Goal: Communication & Community: Share content

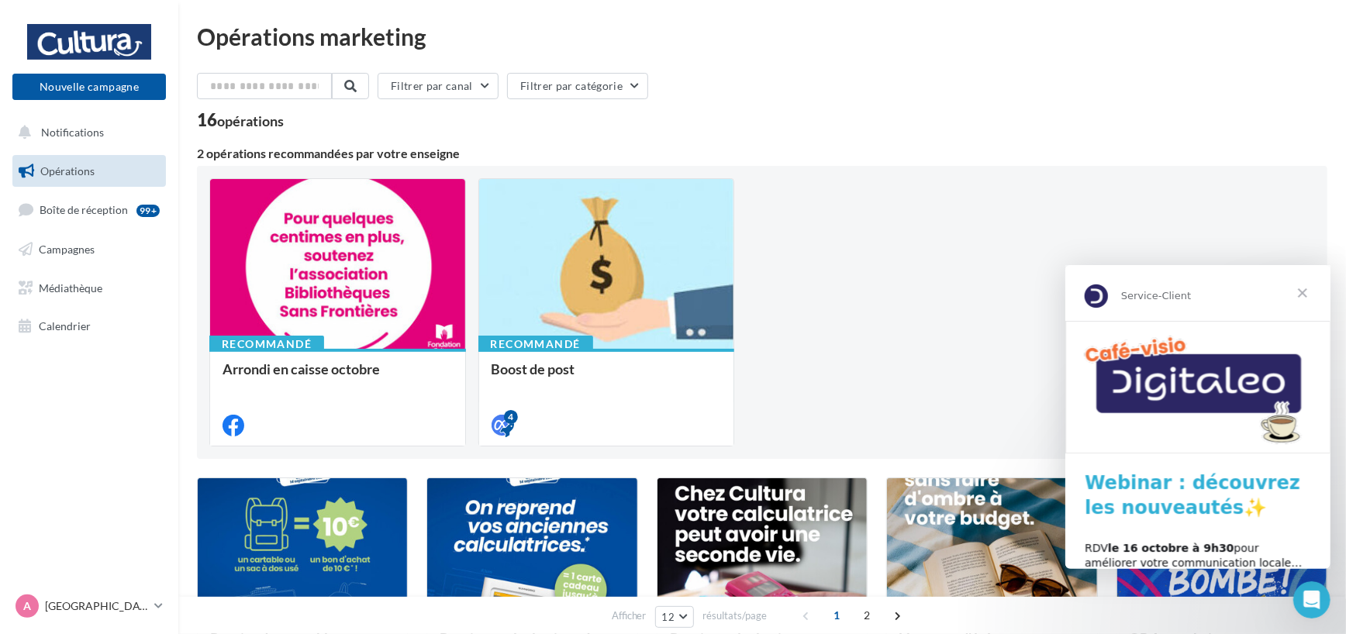
click at [1302, 289] on span "Fermer" at bounding box center [1302, 292] width 56 height 56
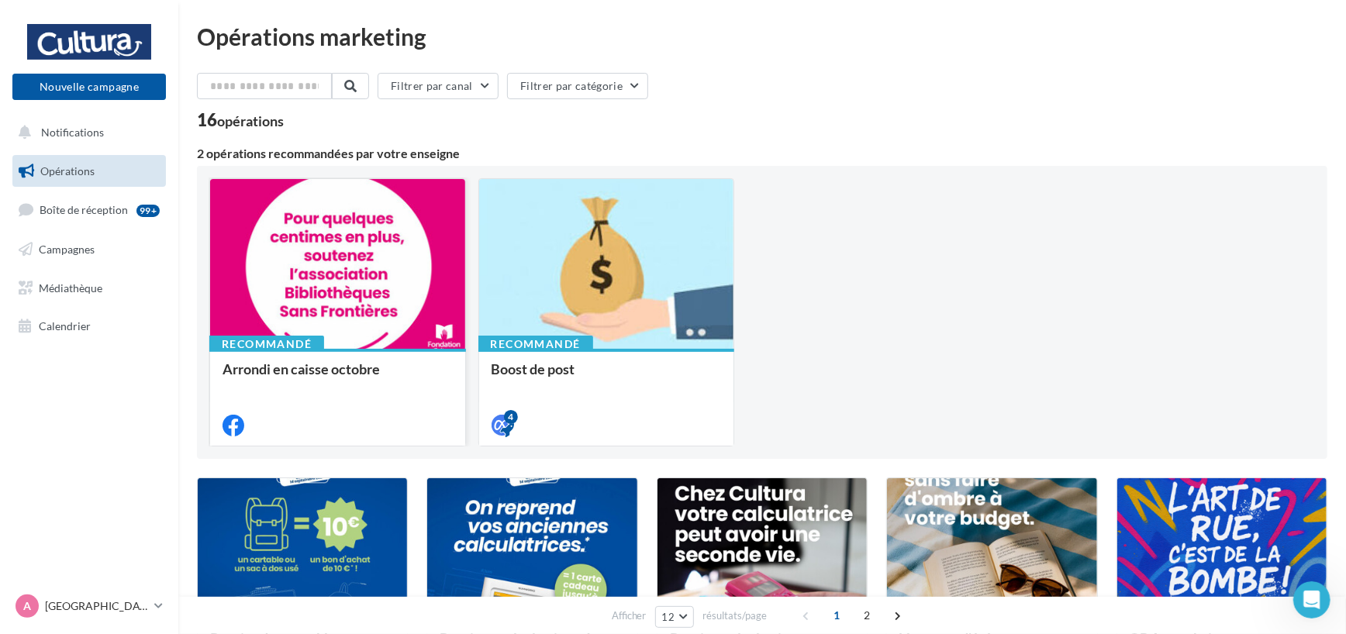
click at [319, 254] on div at bounding box center [337, 264] width 255 height 171
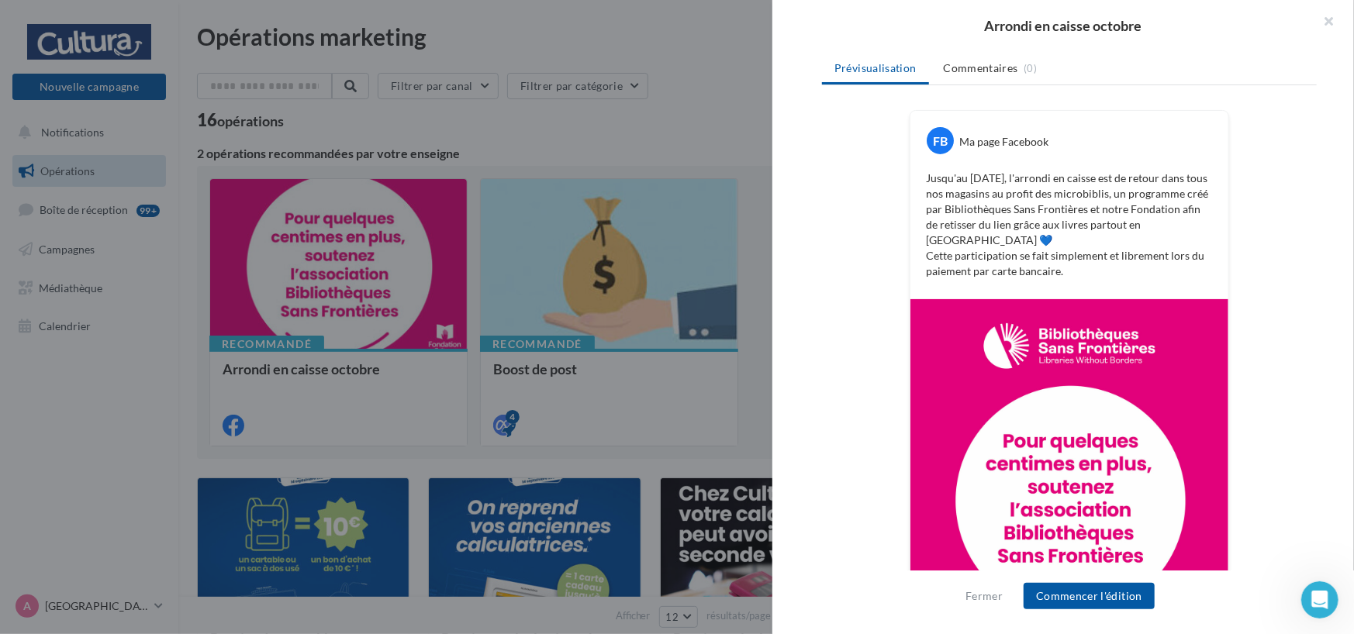
scroll to position [233, 0]
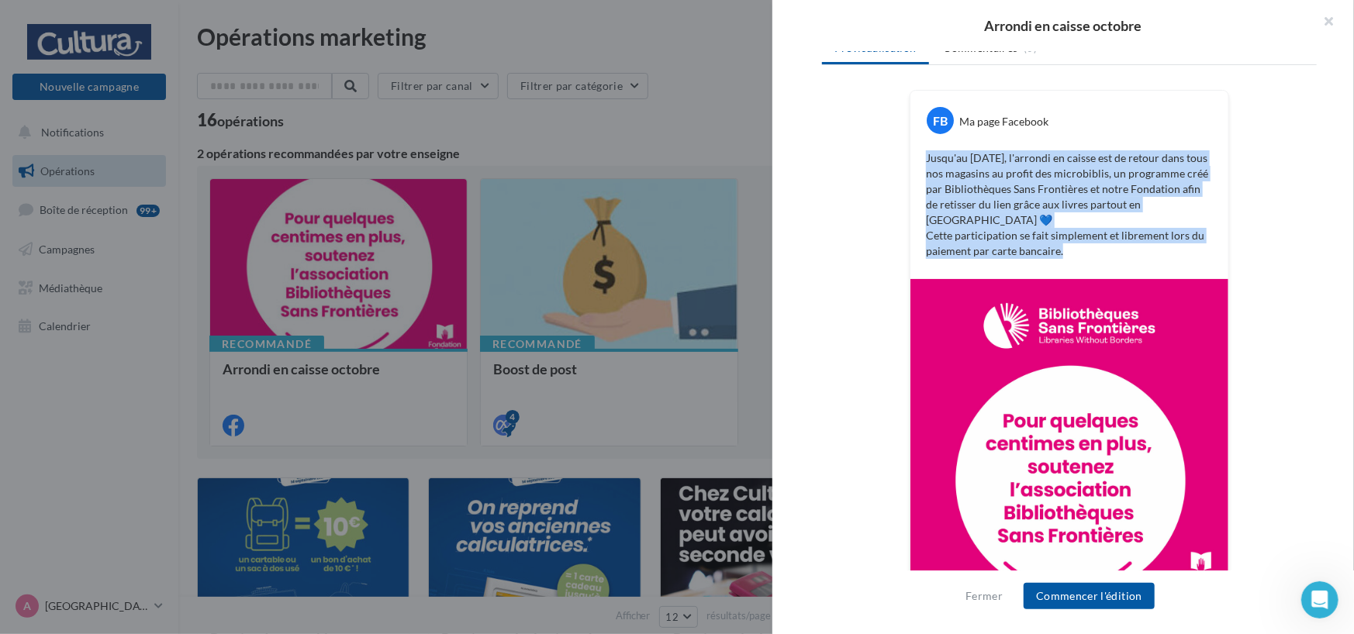
drag, startPoint x: 923, startPoint y: 160, endPoint x: 1078, endPoint y: 244, distance: 176.6
click at [1078, 244] on div "Jusqu'au 15 novembre, l'arrondi en caisse est de retour dans tous nos magasins …" at bounding box center [1069, 205] width 310 height 116
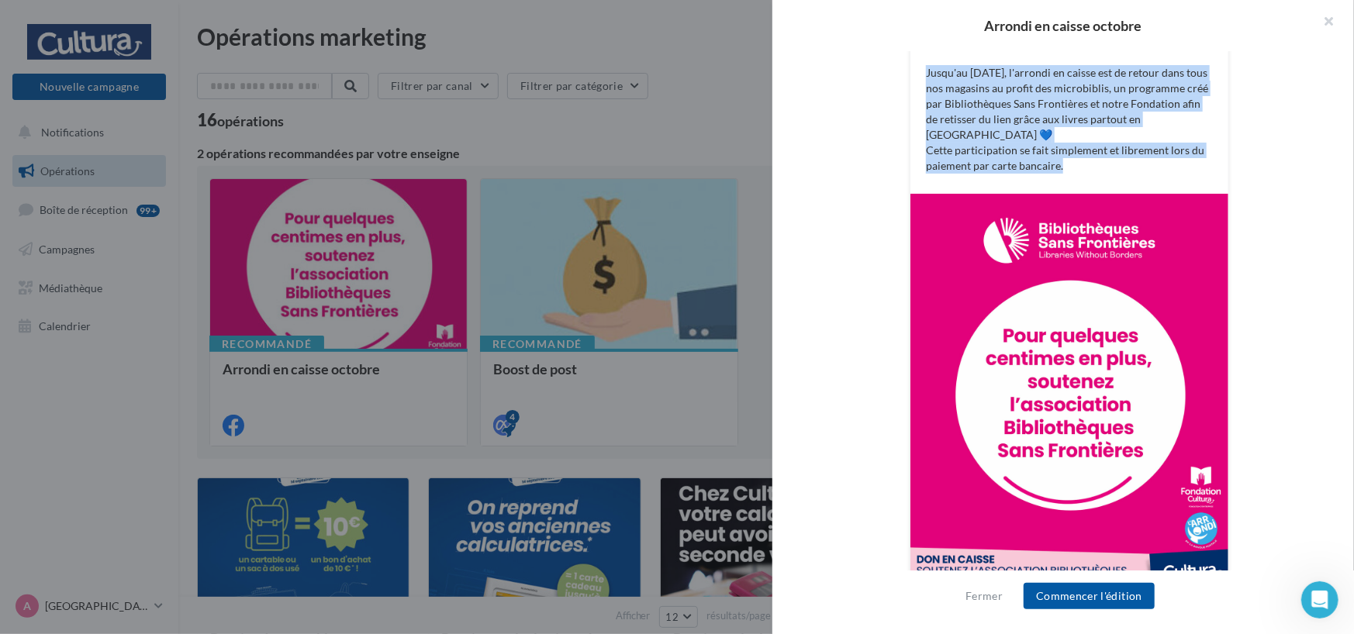
scroll to position [328, 0]
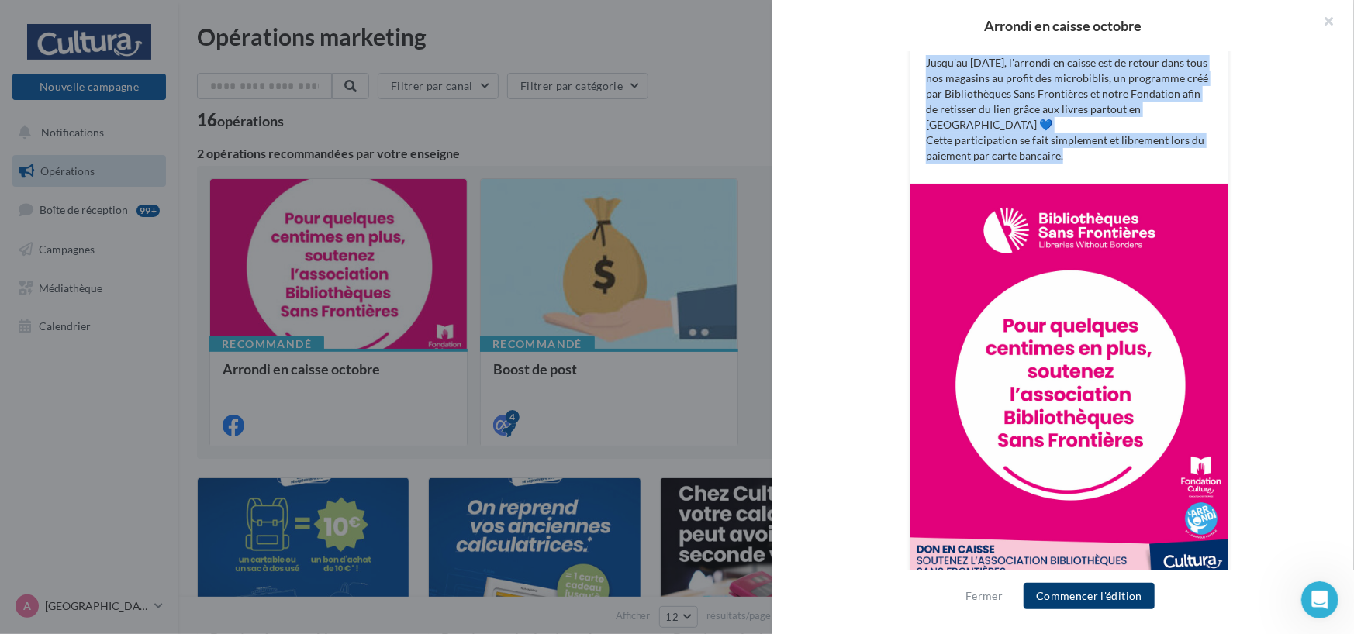
click at [1077, 602] on button "Commencer l'édition" at bounding box center [1088, 596] width 131 height 26
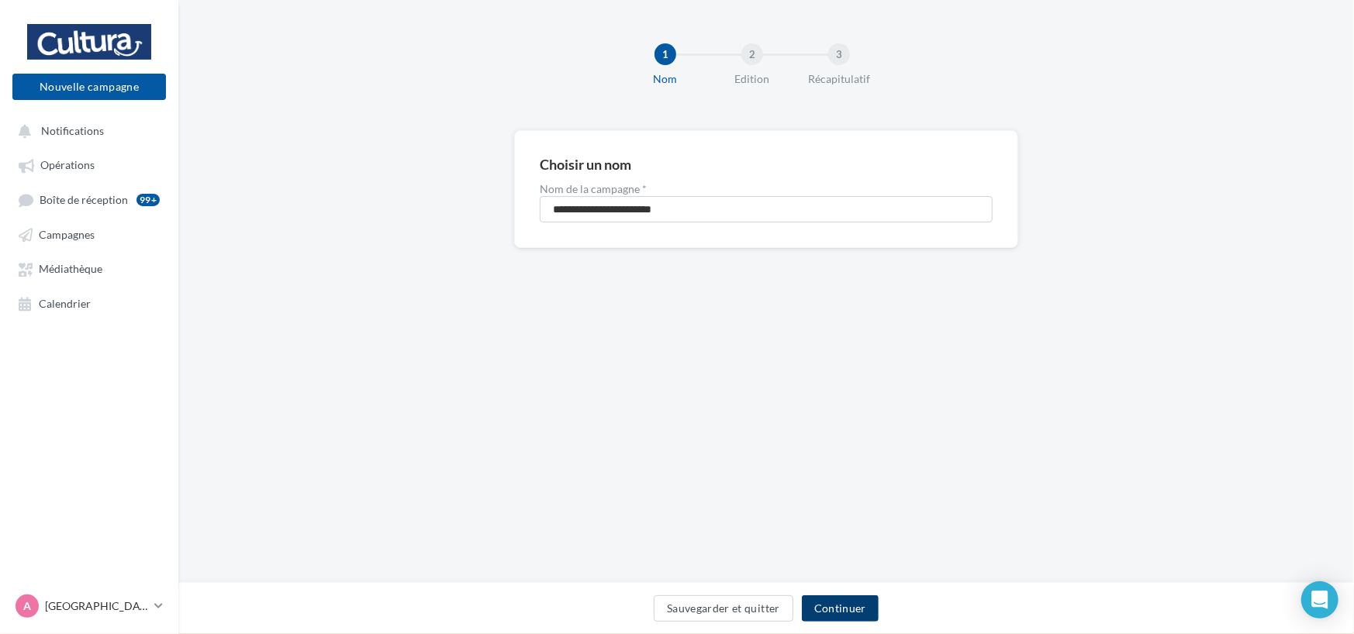
click at [826, 604] on button "Continuer" at bounding box center [840, 608] width 77 height 26
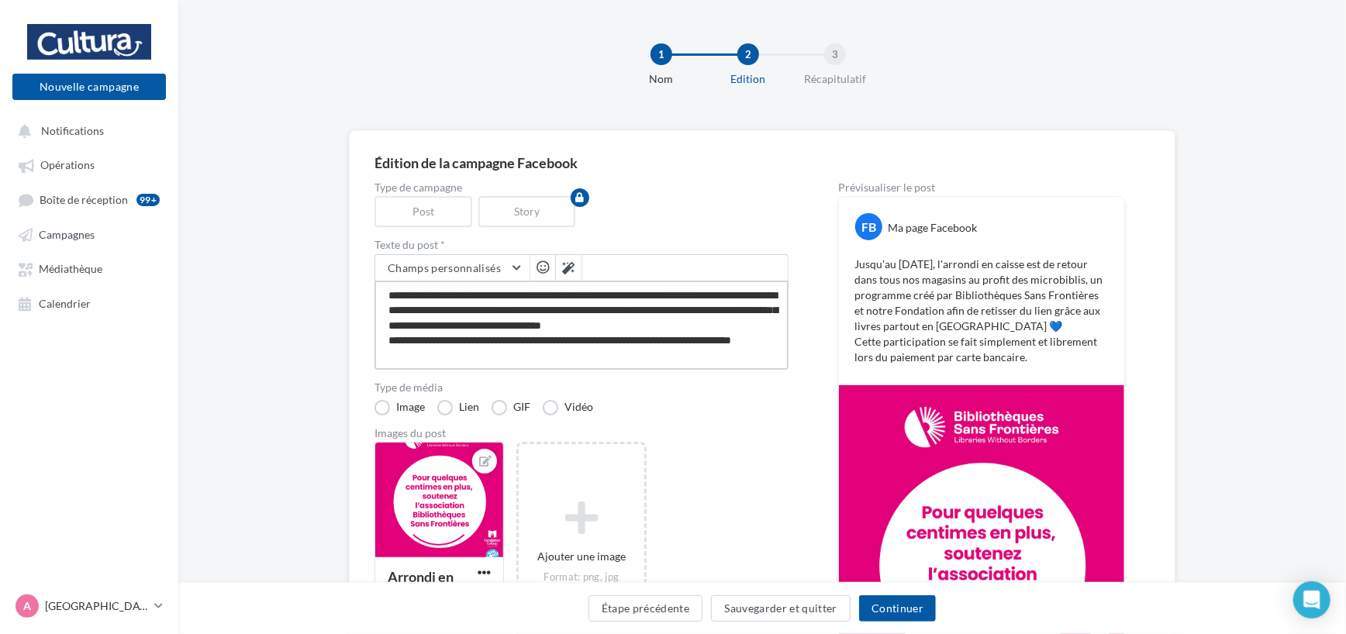
click at [454, 328] on textarea "**********" at bounding box center [581, 325] width 414 height 89
drag, startPoint x: 392, startPoint y: 288, endPoint x: 490, endPoint y: 360, distance: 121.4
click at [490, 360] on textarea "**********" at bounding box center [581, 325] width 414 height 89
click at [478, 356] on textarea "**********" at bounding box center [581, 325] width 414 height 89
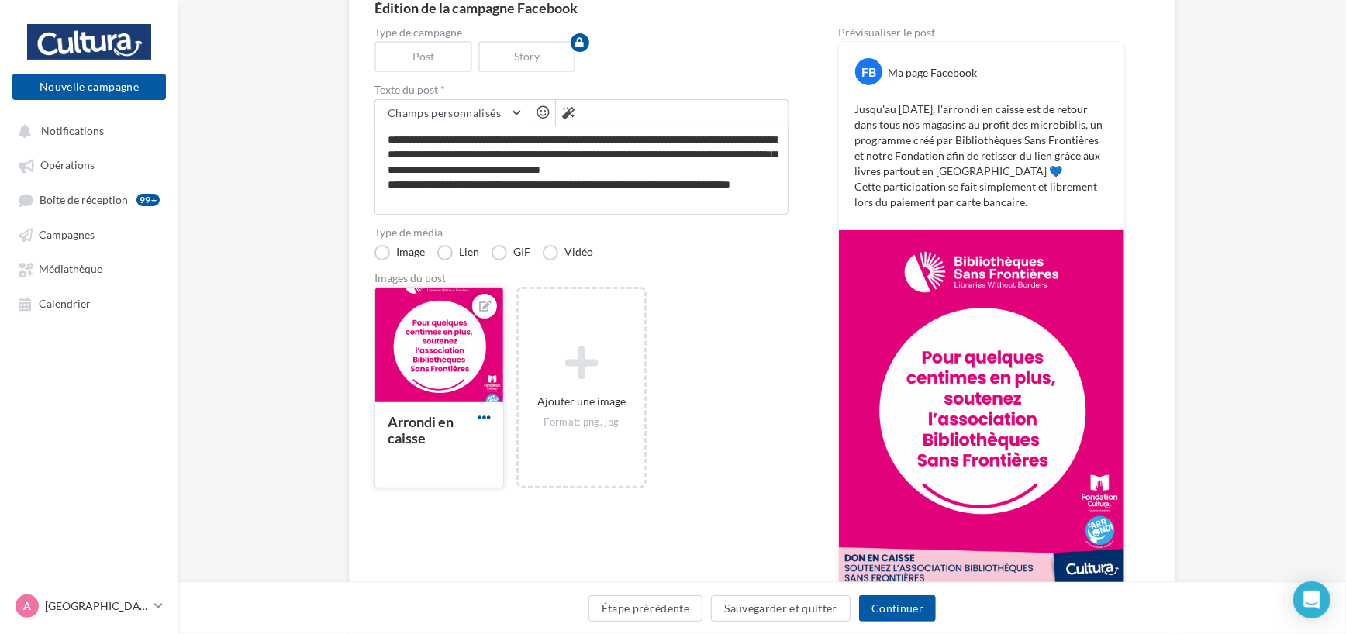
click at [484, 424] on span "button" at bounding box center [484, 417] width 13 height 13
click at [720, 329] on div "Arrondi en caisse Remplacer l'image Ouvrir l'éditeur d'image Supprimer Ajouter …" at bounding box center [587, 396] width 426 height 218
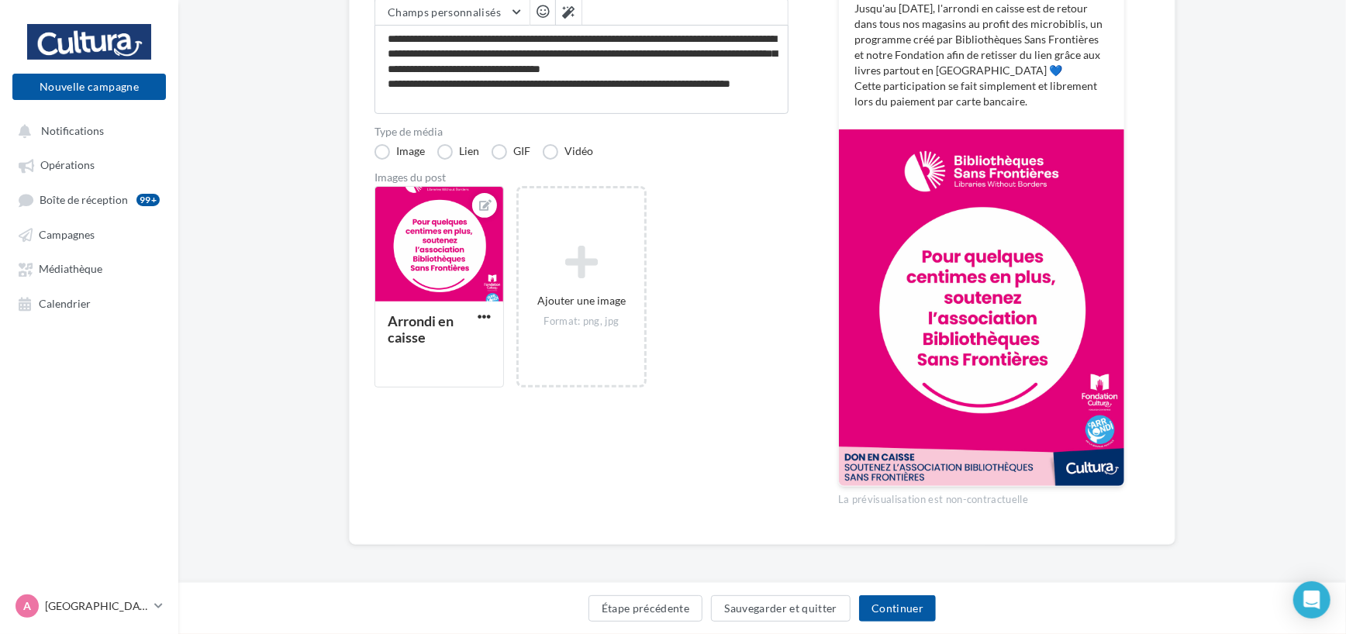
scroll to position [257, 0]
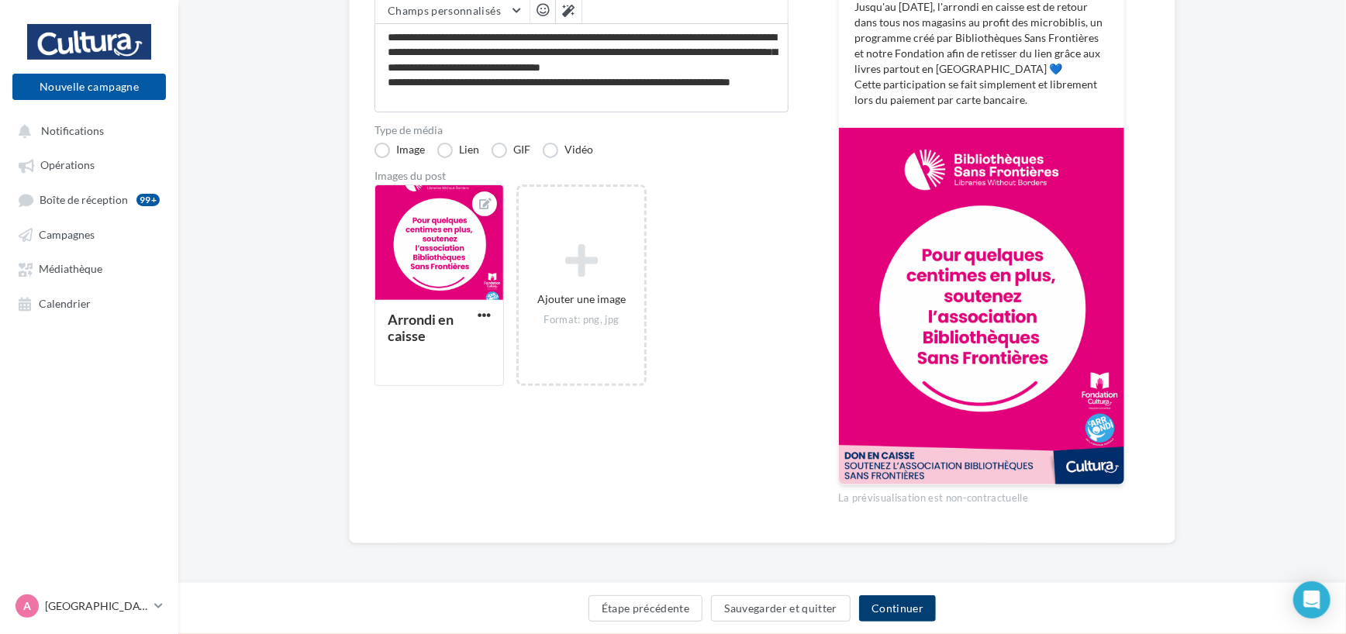
click at [918, 615] on button "Continuer" at bounding box center [897, 608] width 77 height 26
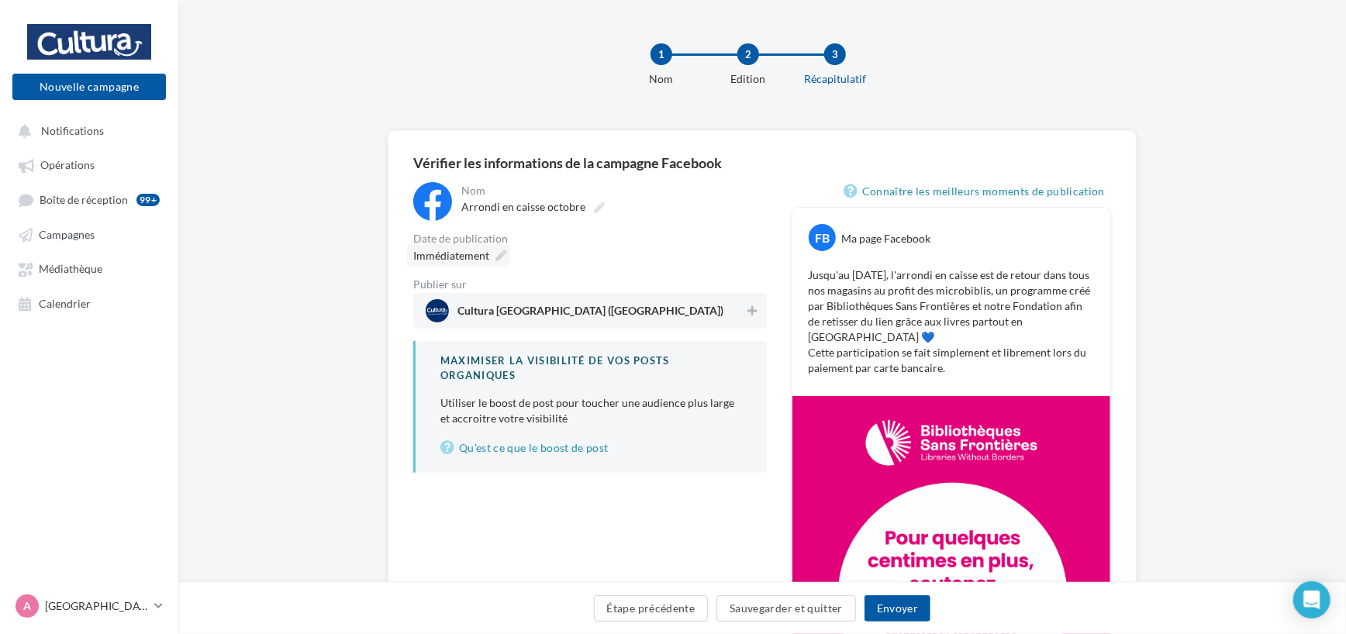
click at [498, 254] on icon at bounding box center [500, 255] width 11 height 11
click at [688, 266] on div "Immédiatement" at bounding box center [590, 255] width 354 height 22
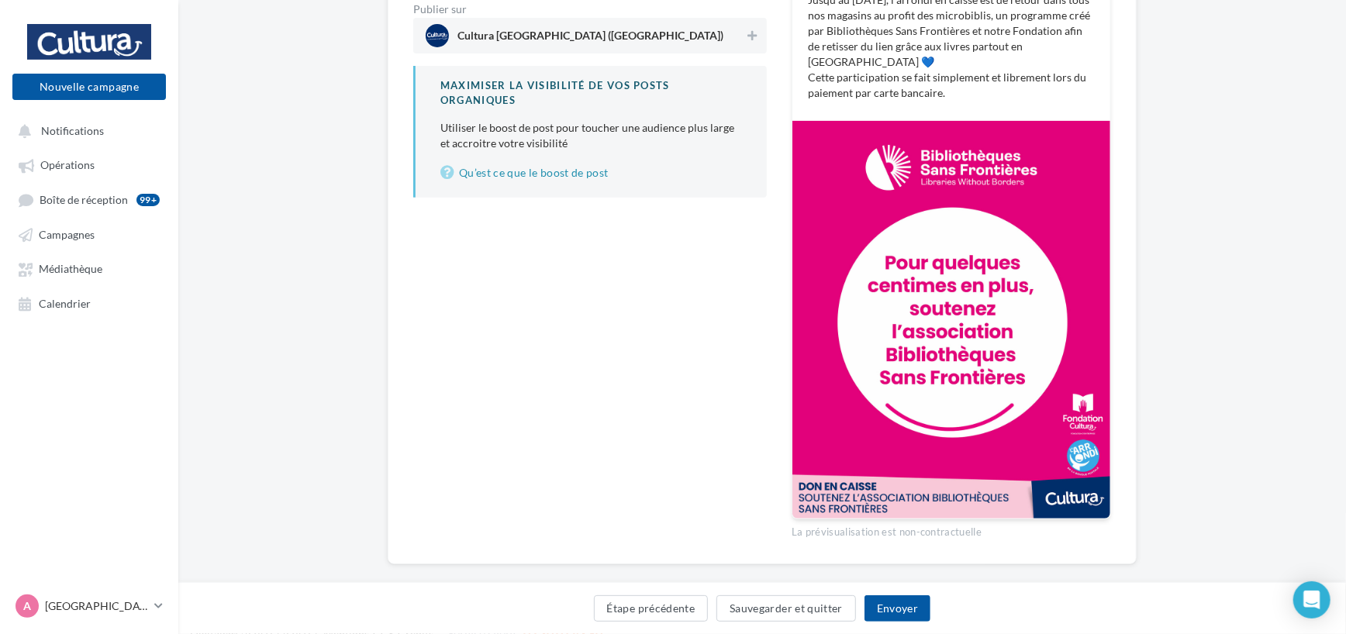
scroll to position [281, 0]
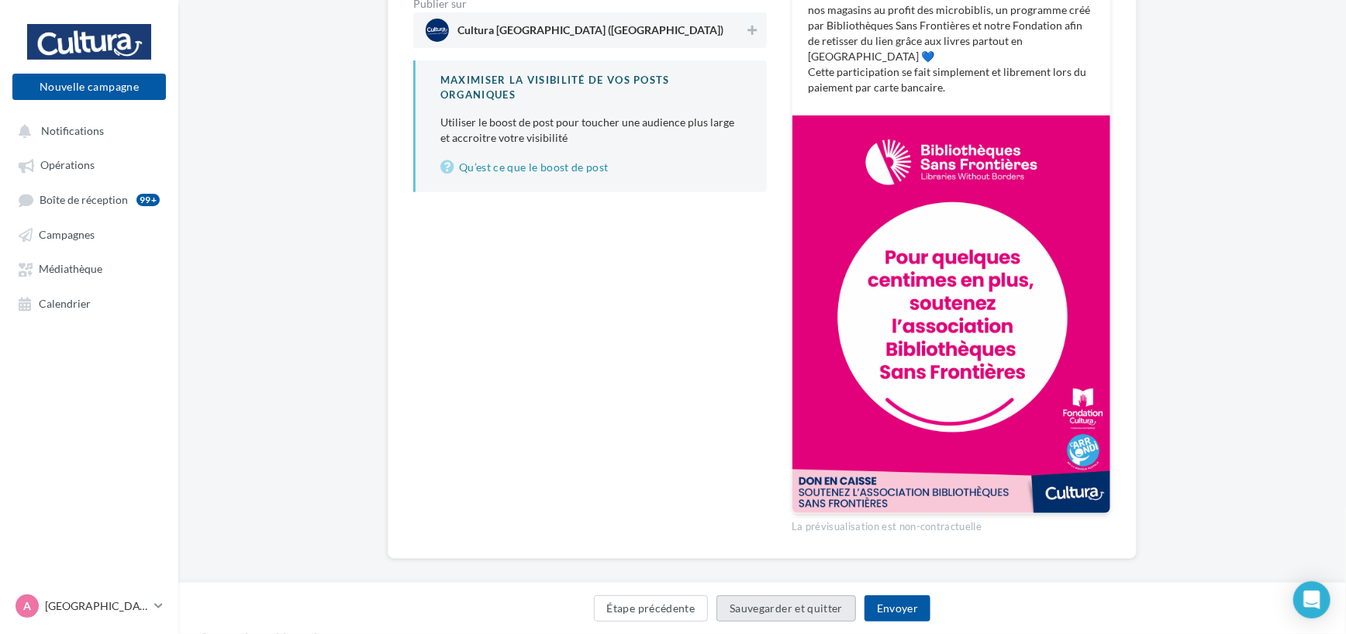
click at [779, 615] on button "Sauvegarder et quitter" at bounding box center [786, 608] width 140 height 26
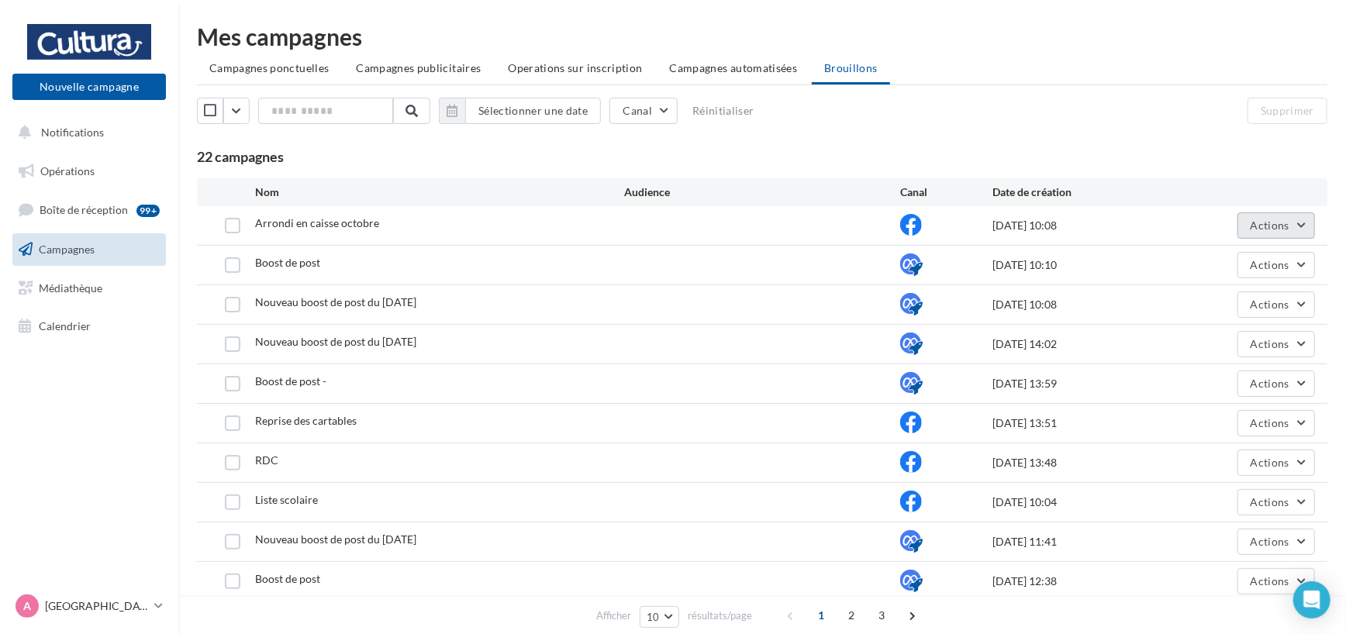
click at [1254, 214] on button "Actions" at bounding box center [1276, 225] width 78 height 26
click at [1213, 376] on button "Supprimer" at bounding box center [1237, 383] width 155 height 40
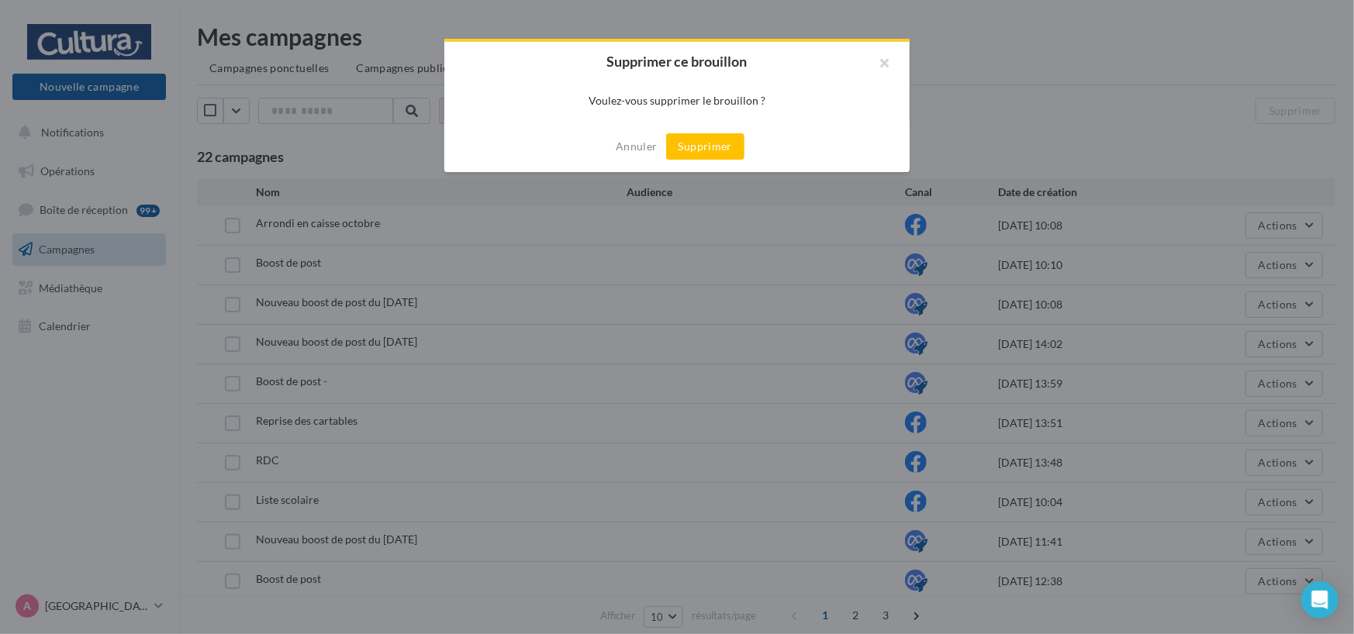
drag, startPoint x: 697, startPoint y: 150, endPoint x: 681, endPoint y: 150, distance: 15.5
click at [697, 149] on button "Supprimer" at bounding box center [705, 146] width 78 height 26
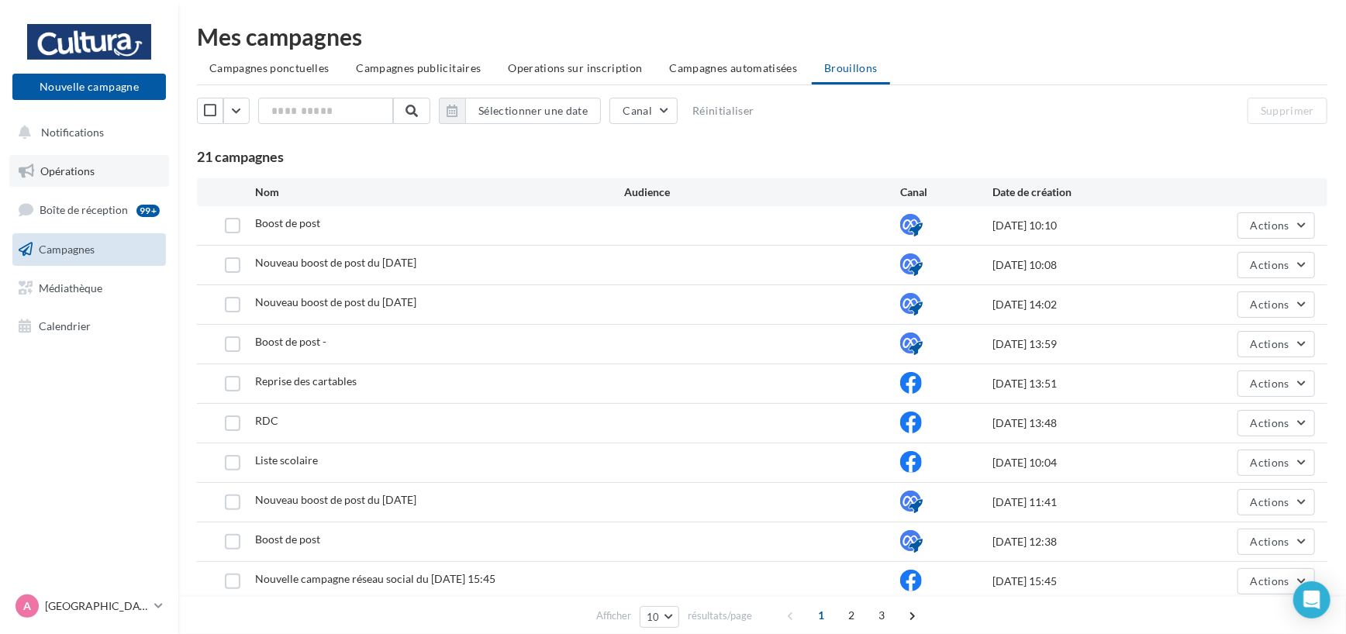
click at [109, 174] on link "Opérations" at bounding box center [89, 171] width 160 height 33
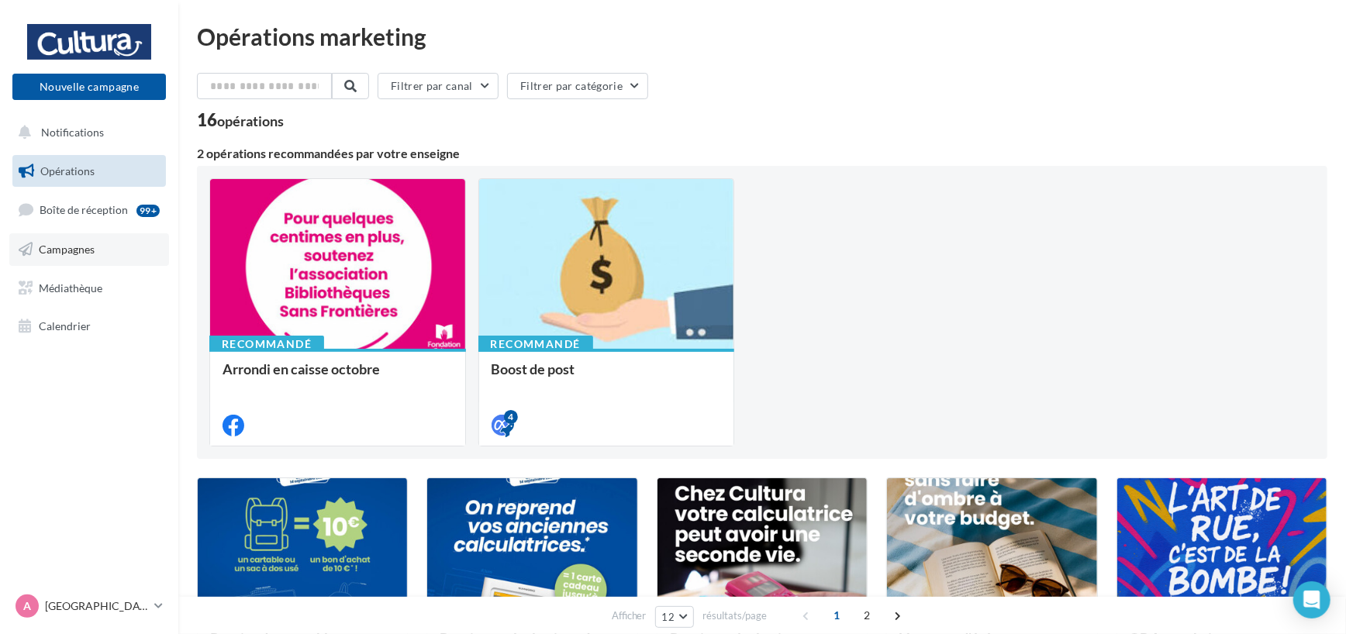
click at [74, 250] on span "Campagnes" at bounding box center [67, 249] width 56 height 13
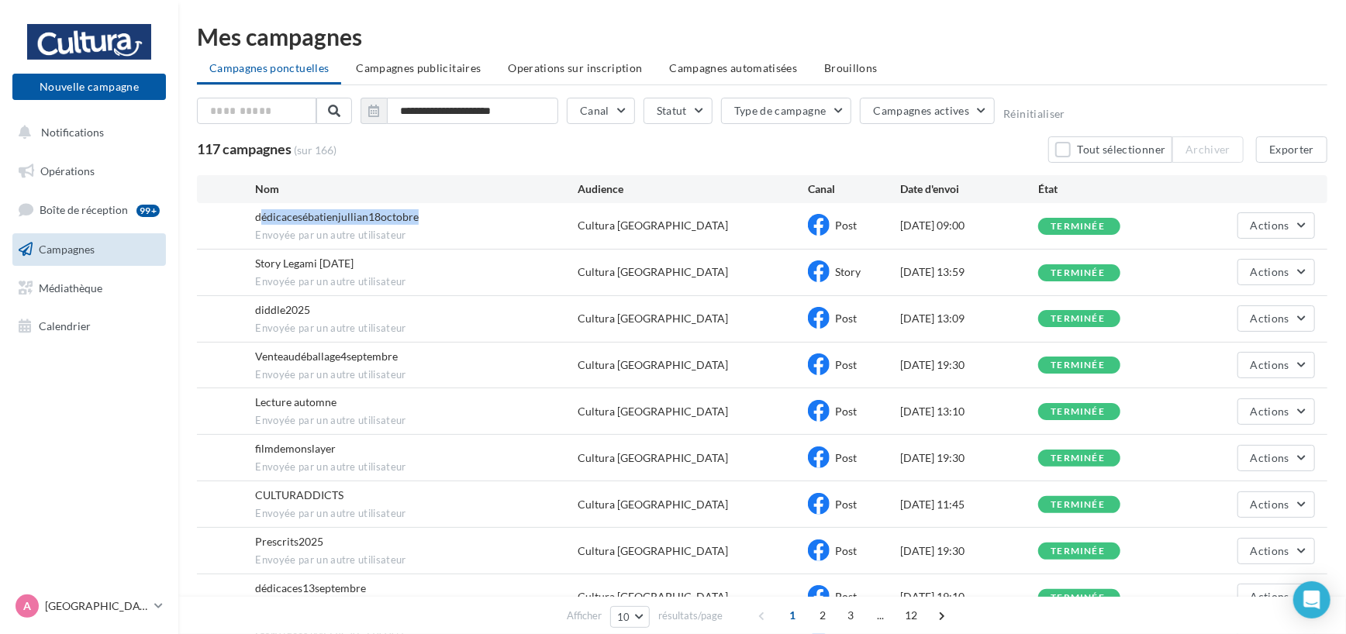
drag, startPoint x: 288, startPoint y: 218, endPoint x: 426, endPoint y: 222, distance: 138.1
click at [426, 222] on div "dédicacesébatienjullian18octobre Envoyée par un autre utilisateur" at bounding box center [416, 225] width 323 height 33
click at [302, 257] on span "Story Legami [DATE]" at bounding box center [304, 263] width 98 height 13
drag, startPoint x: 264, startPoint y: 262, endPoint x: 378, endPoint y: 262, distance: 114.0
click at [378, 262] on div "Story Legami [DATE] Envoyée par un autre utilisateur" at bounding box center [416, 272] width 323 height 33
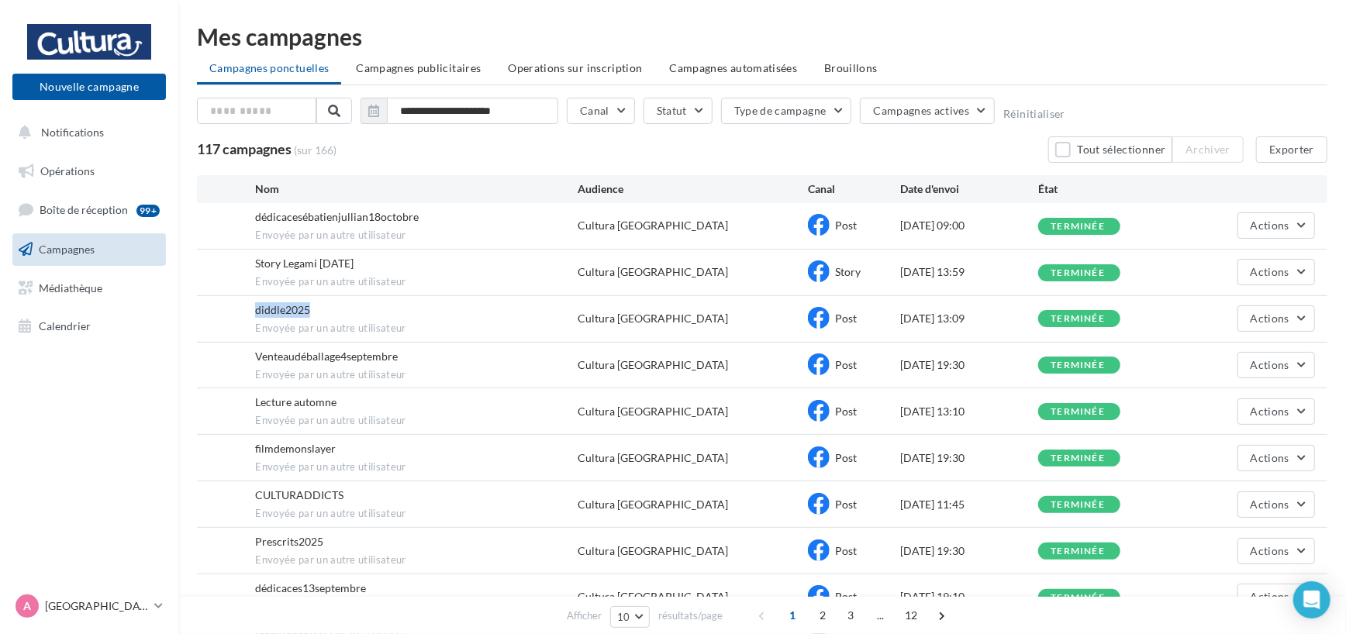
drag, startPoint x: 255, startPoint y: 305, endPoint x: 307, endPoint y: 302, distance: 52.0
click at [307, 303] on span "diddle2025" at bounding box center [282, 309] width 55 height 13
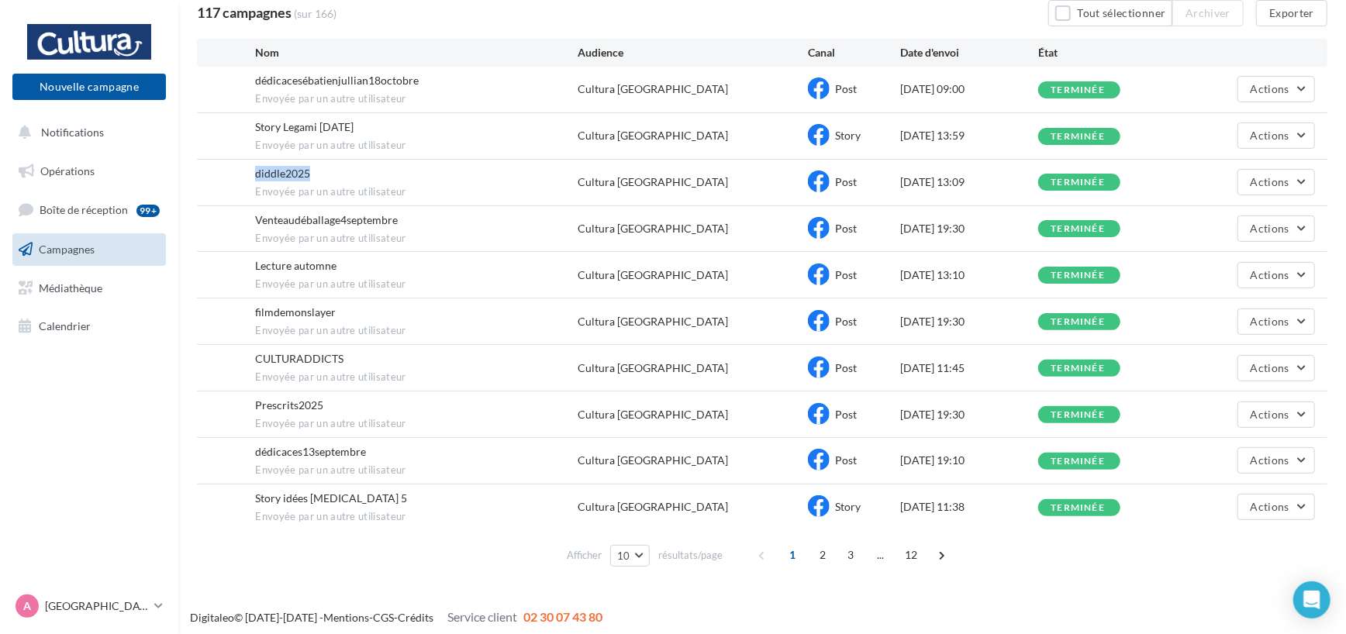
scroll to position [137, 0]
click at [816, 549] on span "2" at bounding box center [822, 554] width 25 height 25
click at [832, 544] on span "3" at bounding box center [836, 554] width 25 height 25
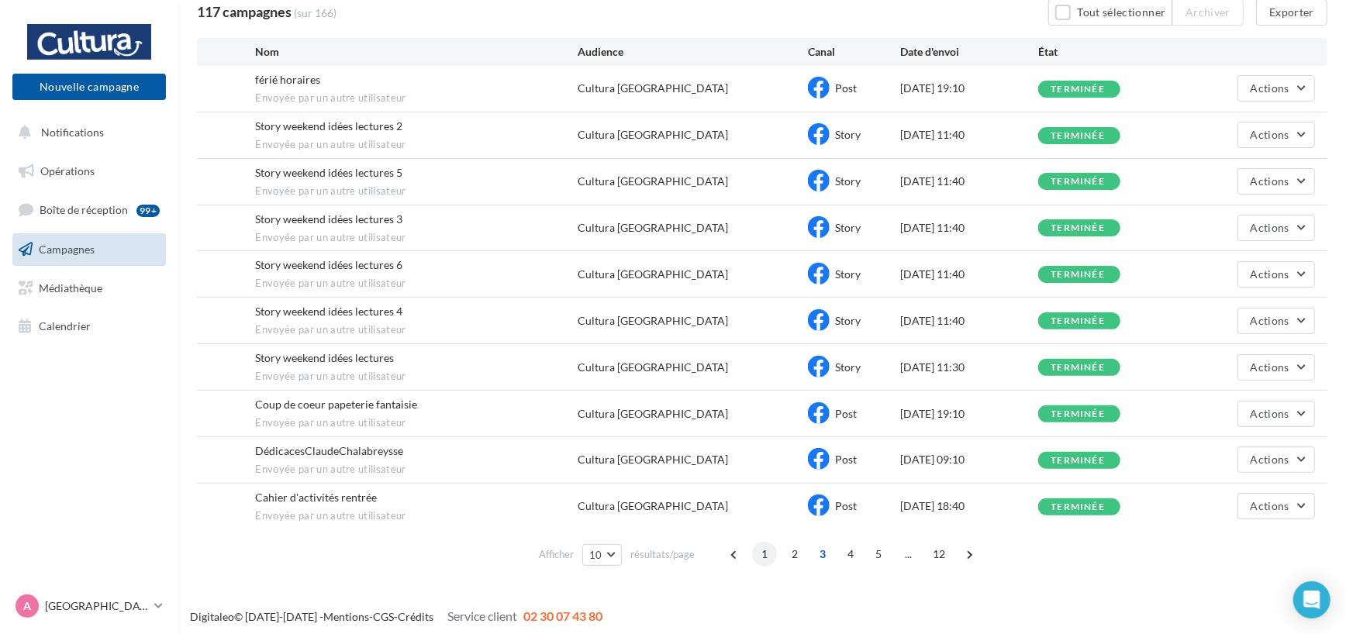
click at [757, 552] on span "1" at bounding box center [764, 554] width 25 height 25
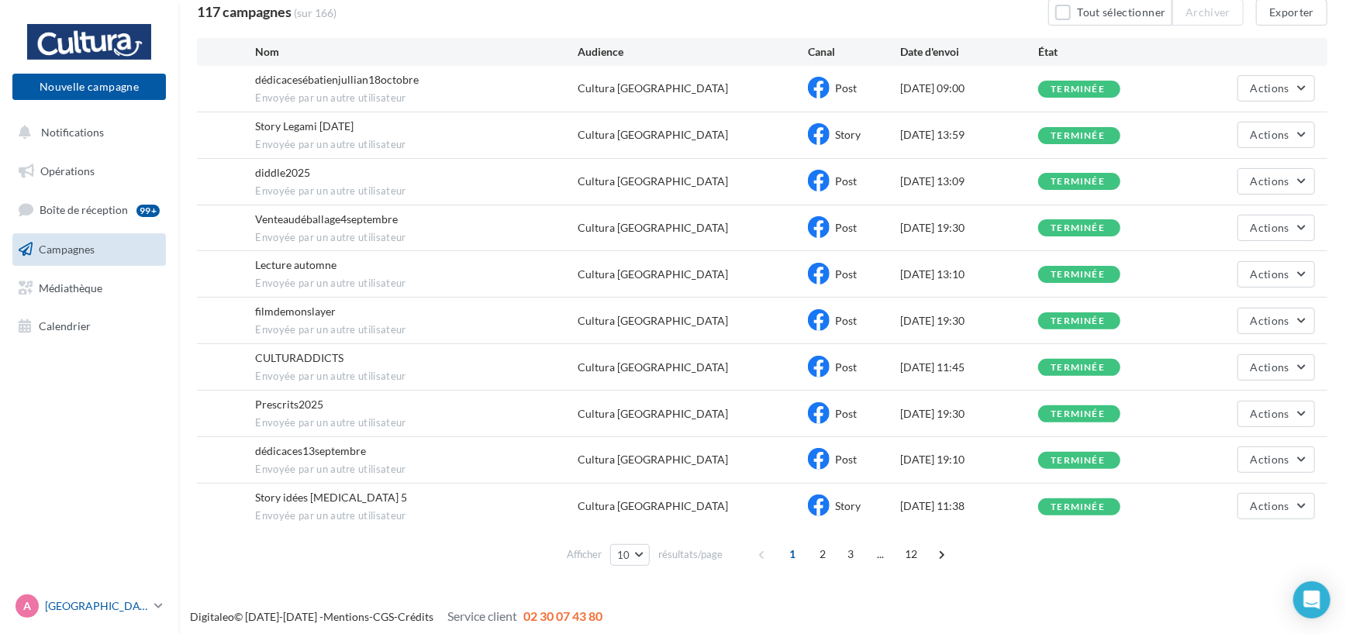
click at [143, 600] on p "[GEOGRAPHIC_DATA]" at bounding box center [96, 607] width 103 height 16
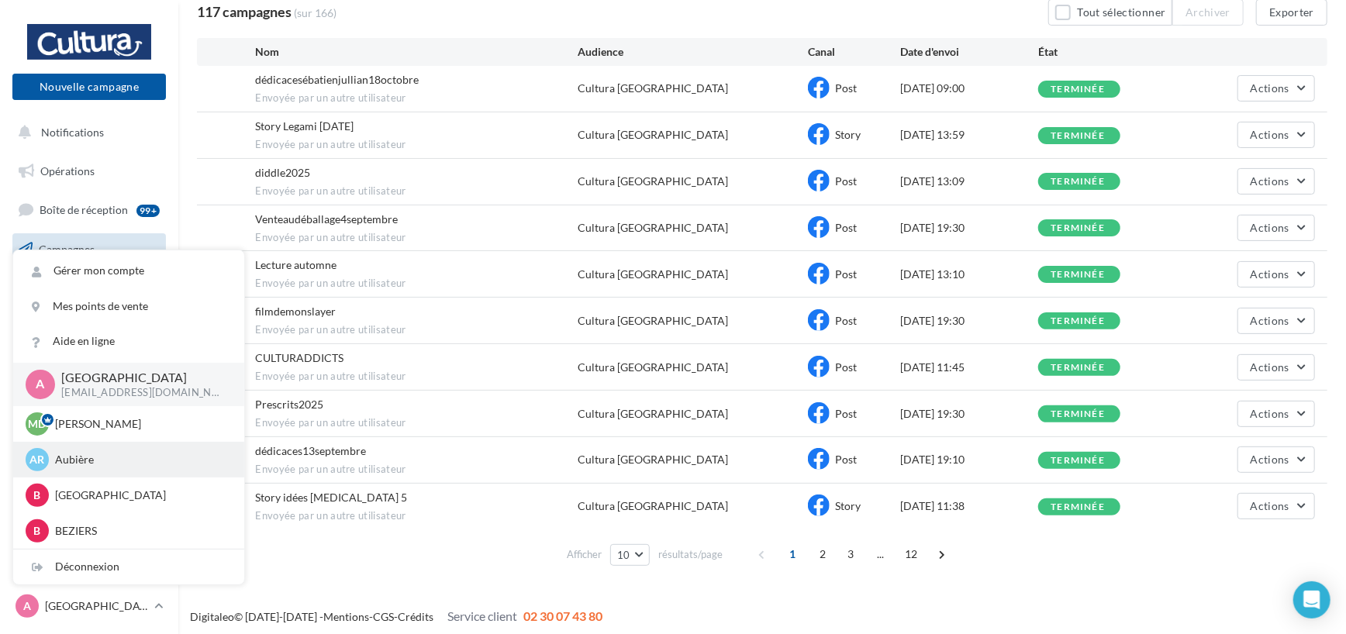
click at [104, 469] on div "Ar Aubière [PERSON_NAME][EMAIL_ADDRESS][DOMAIN_NAME]" at bounding box center [129, 459] width 206 height 23
